Goal: Task Accomplishment & Management: Use online tool/utility

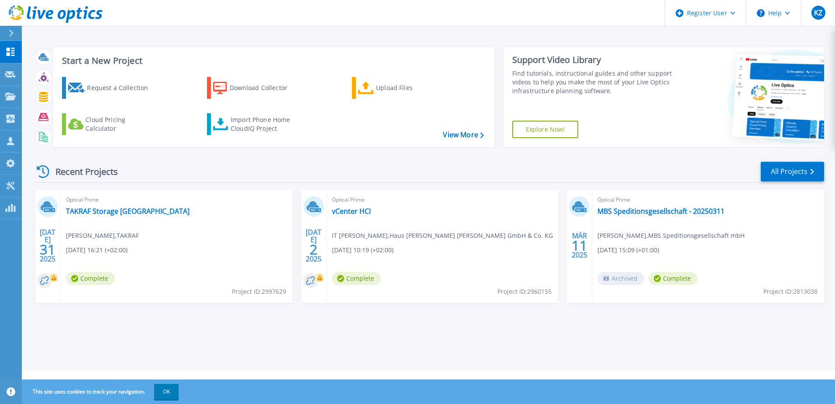
click at [11, 32] on icon at bounding box center [11, 33] width 4 height 7
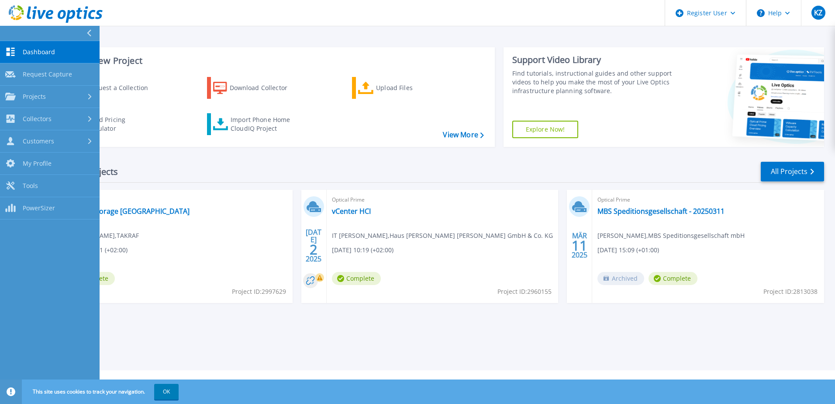
click at [52, 30] on button at bounding box center [50, 33] width 100 height 15
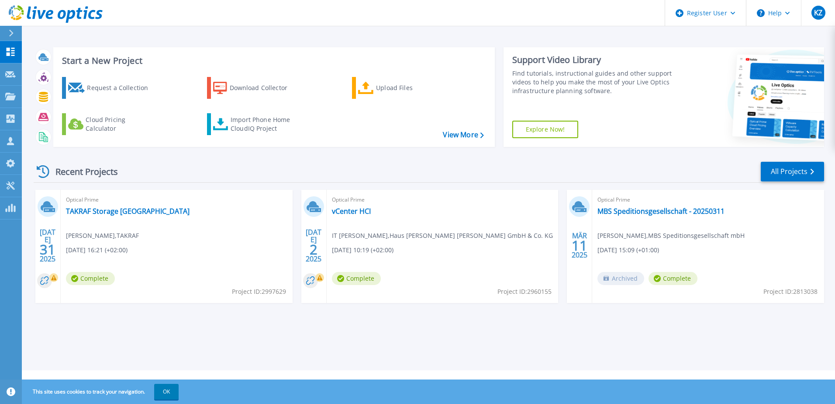
click at [17, 29] on div at bounding box center [15, 33] width 14 height 15
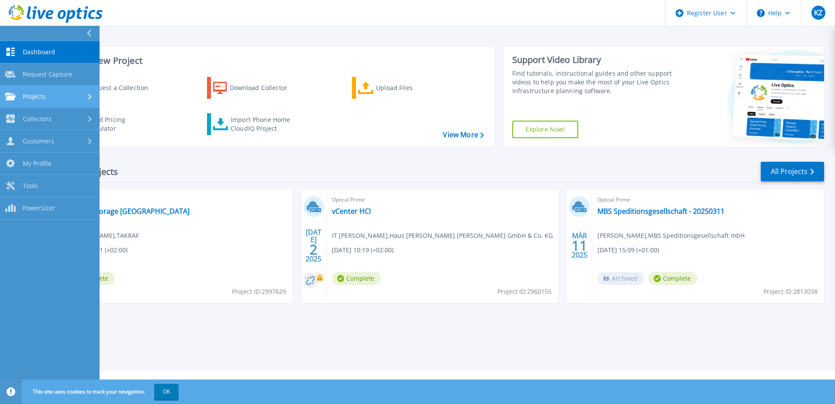
click at [47, 94] on div "Projects" at bounding box center [49, 97] width 89 height 8
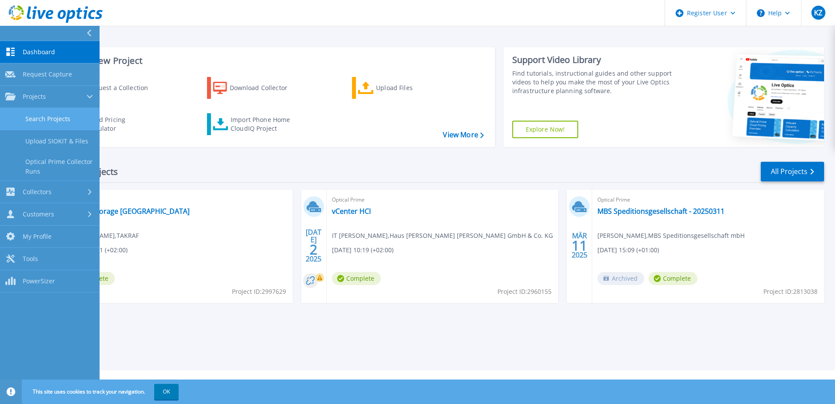
click at [54, 121] on link "Search Projects" at bounding box center [50, 119] width 100 height 22
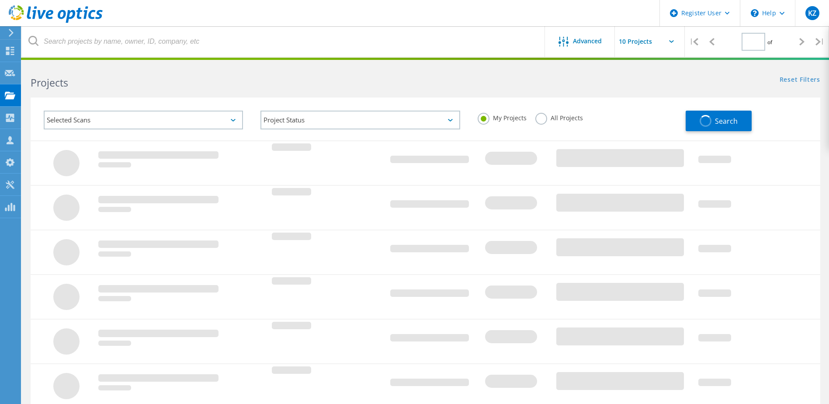
type input "1"
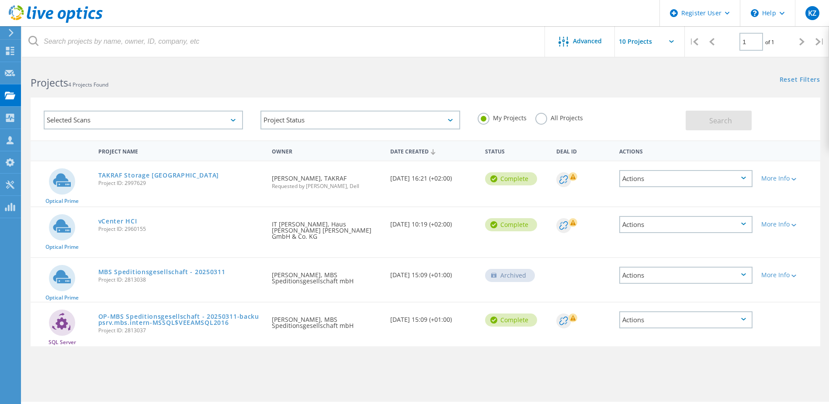
click at [158, 115] on div "Selected Scans" at bounding box center [143, 120] width 199 height 19
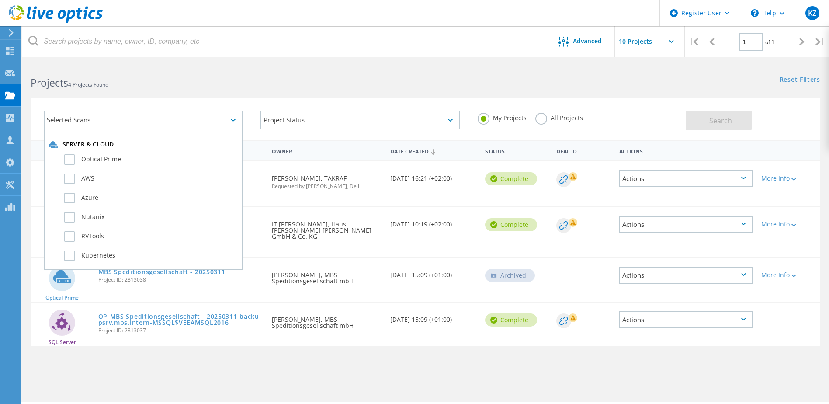
click at [163, 115] on div "Selected Scans" at bounding box center [143, 120] width 199 height 19
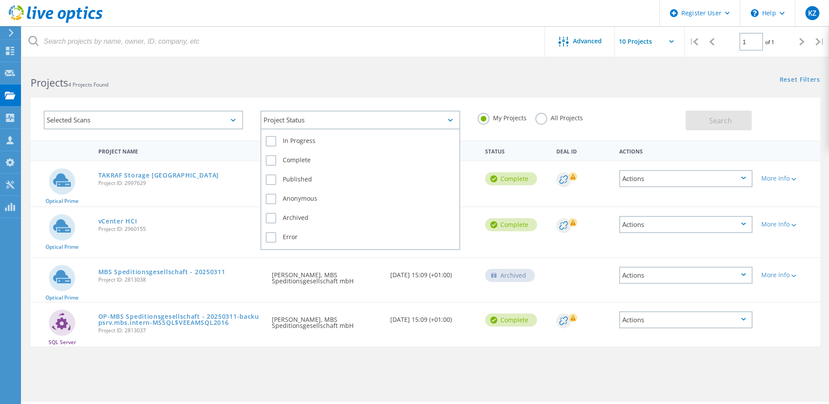
click at [345, 126] on div "Project Status" at bounding box center [359, 120] width 199 height 19
click at [343, 124] on div "Project Status" at bounding box center [359, 120] width 199 height 19
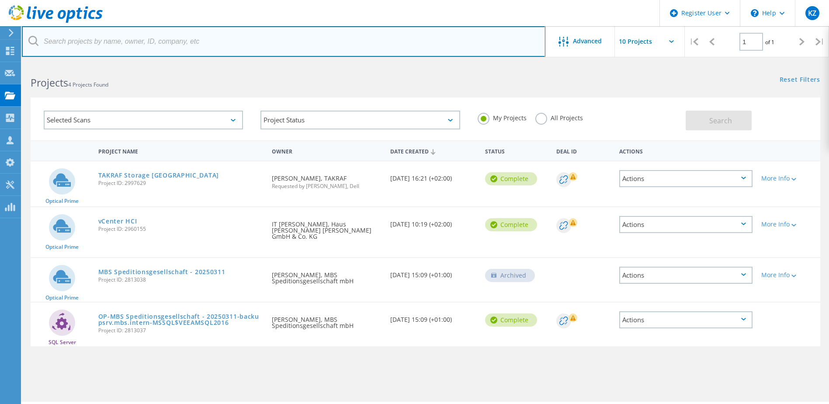
click at [154, 42] on input "text" at bounding box center [283, 41] width 523 height 31
type input "2358554"
